Goal: Task Accomplishment & Management: Manage account settings

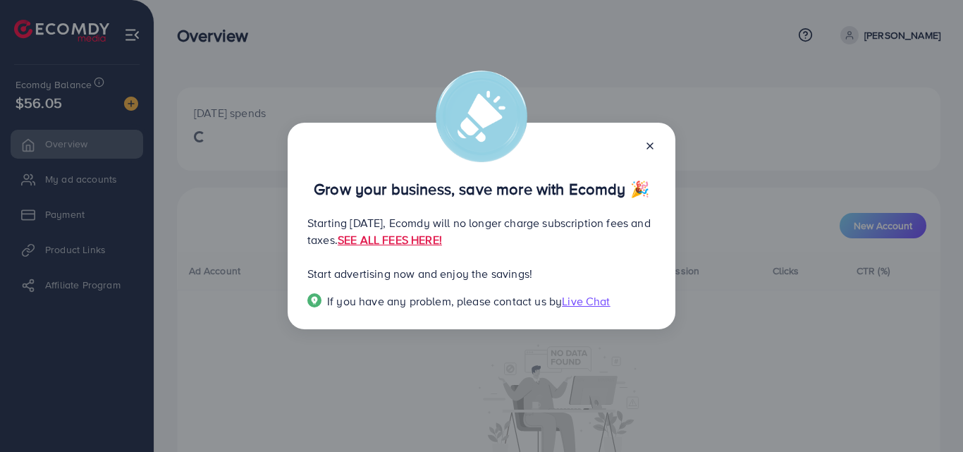
click at [652, 147] on line at bounding box center [650, 146] width 6 height 6
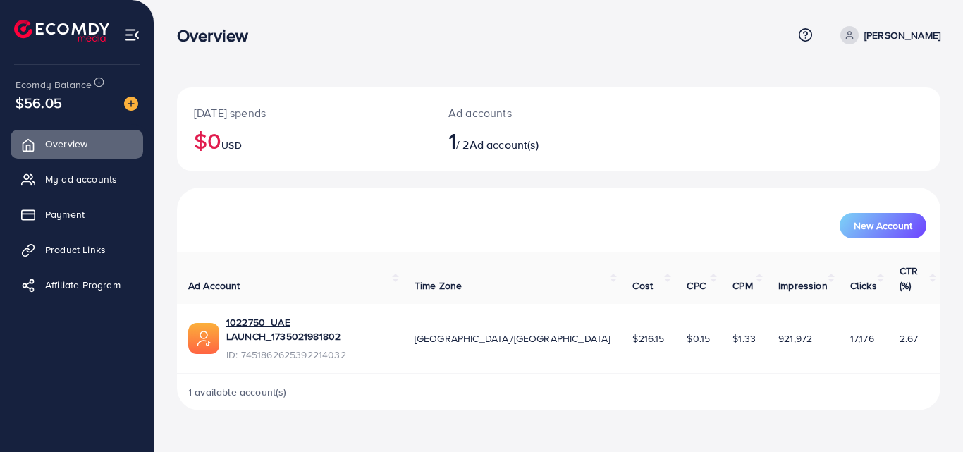
click at [79, 179] on span "My ad accounts" at bounding box center [81, 179] width 72 height 14
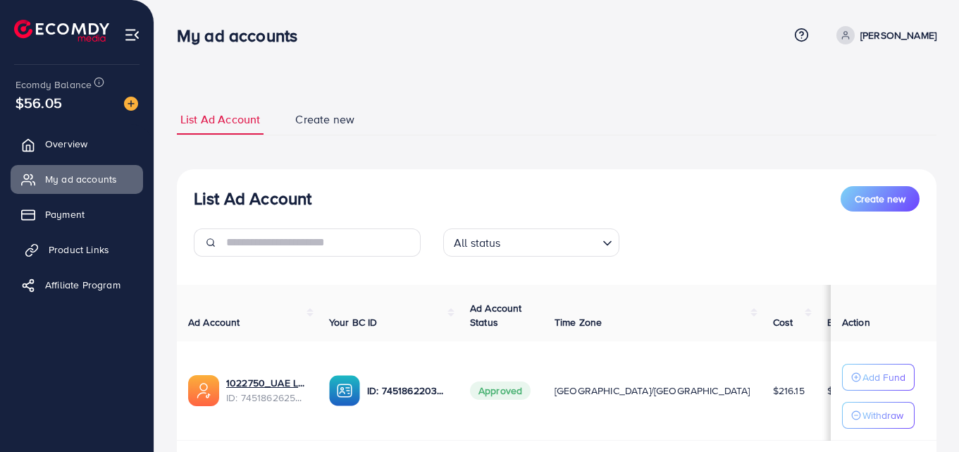
click at [80, 247] on span "Product Links" at bounding box center [79, 249] width 61 height 14
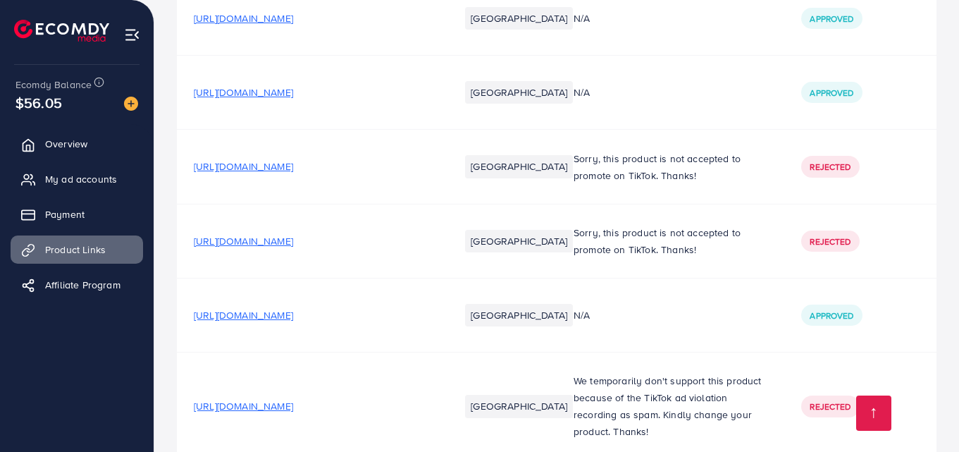
scroll to position [161, 0]
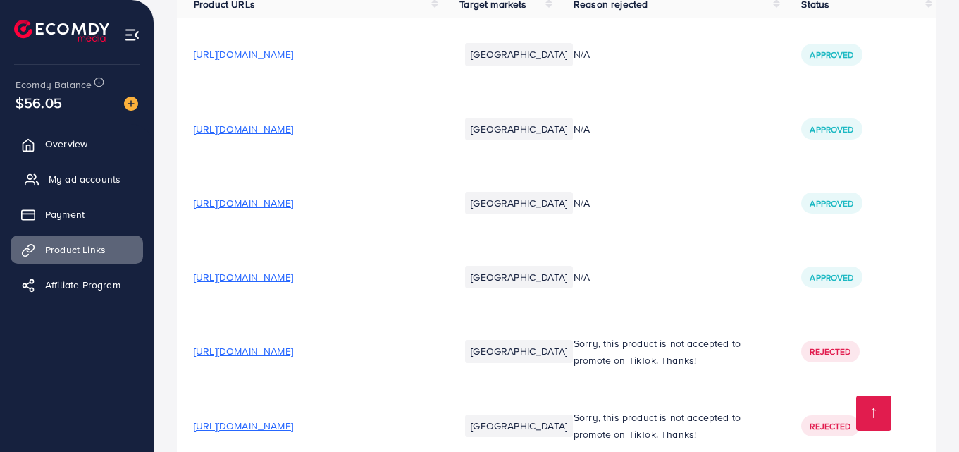
click at [94, 181] on span "My ad accounts" at bounding box center [85, 179] width 72 height 14
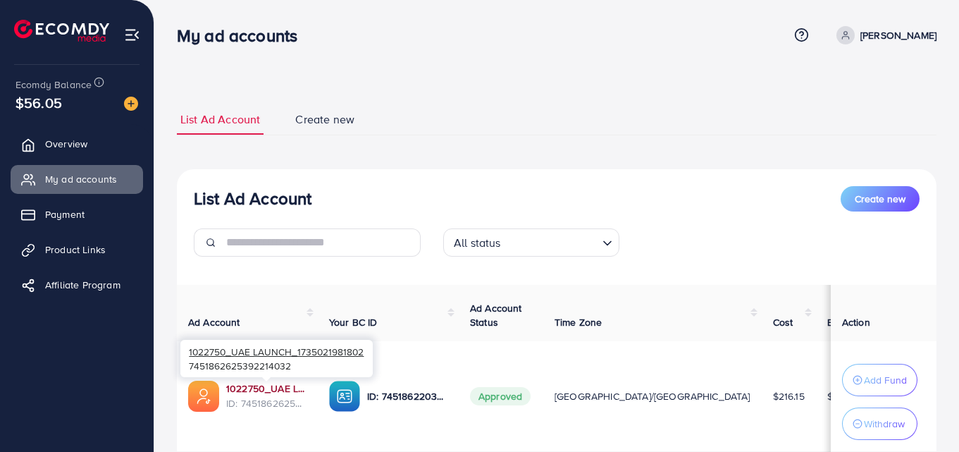
click at [270, 388] on link "1022750_UAE LAUNCH_1735021981802" at bounding box center [266, 388] width 80 height 14
click at [242, 390] on link "1022750_UAE LAUNCH_1735021981802" at bounding box center [266, 388] width 80 height 14
